Goal: Find contact information: Find contact information

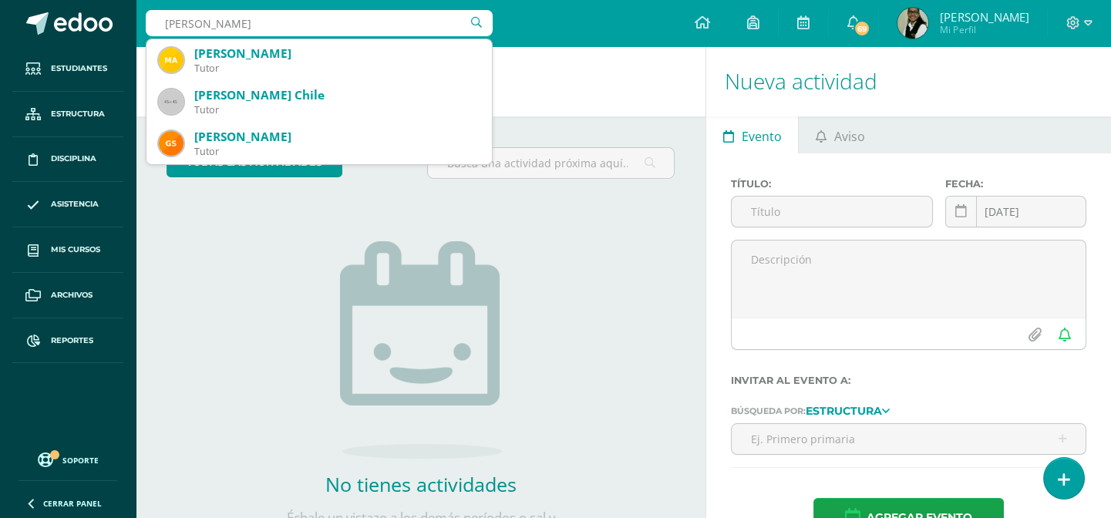
type input "[PERSON_NAME]"
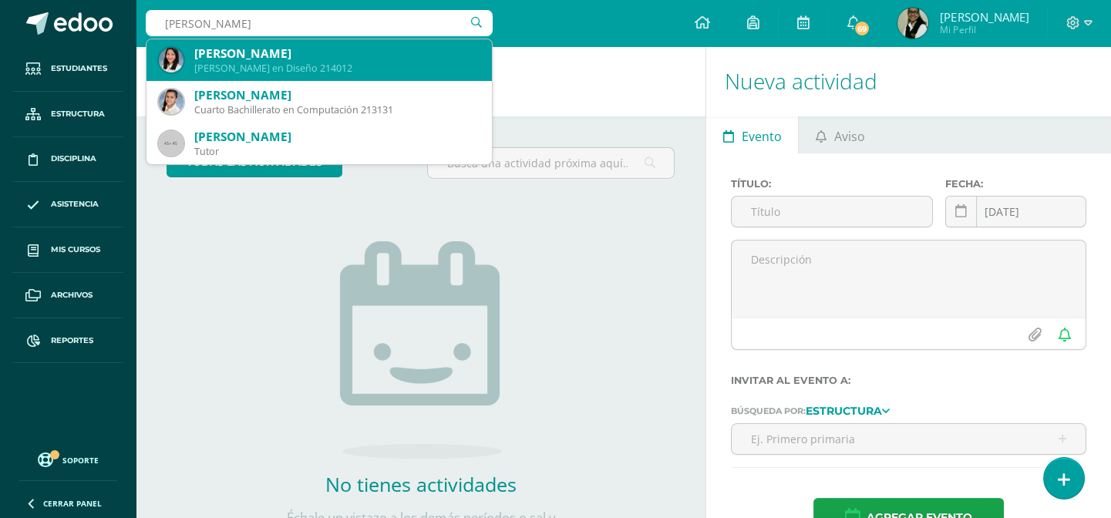
click at [322, 56] on div "[PERSON_NAME]" at bounding box center [336, 54] width 285 height 16
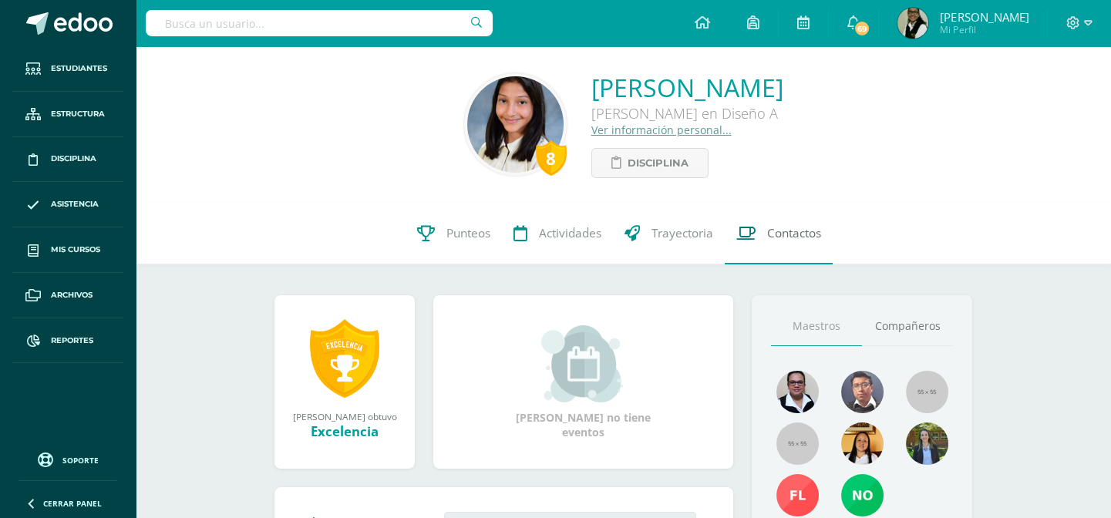
click at [788, 238] on span "Contactos" at bounding box center [794, 233] width 54 height 16
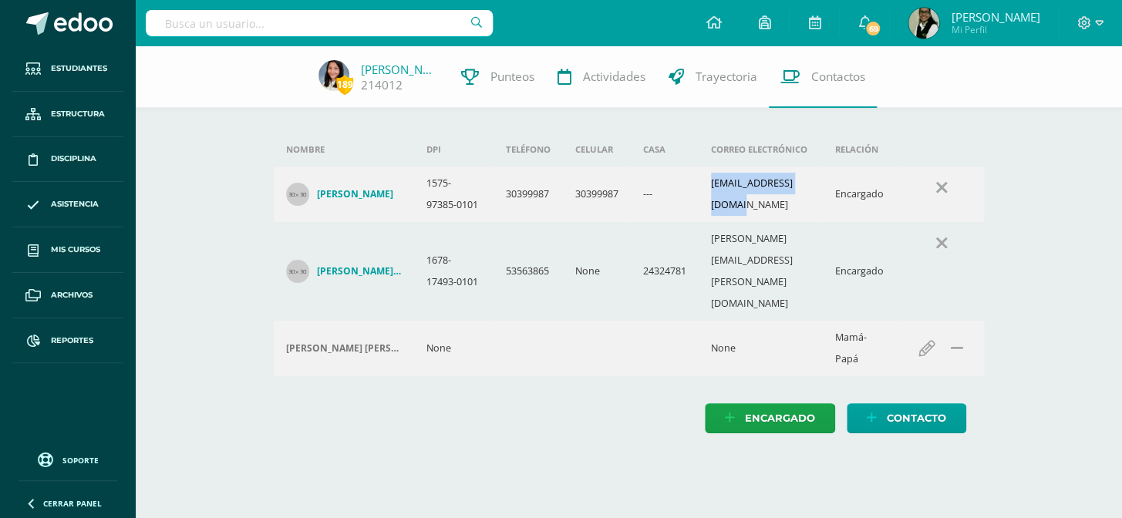
drag, startPoint x: 704, startPoint y: 209, endPoint x: 811, endPoint y: 208, distance: 106.4
click at [811, 208] on td "[EMAIL_ADDRESS][DOMAIN_NAME]" at bounding box center [761, 195] width 124 height 56
copy td "[EMAIL_ADDRESS][DOMAIN_NAME]"
